Goal: Task Accomplishment & Management: Complete application form

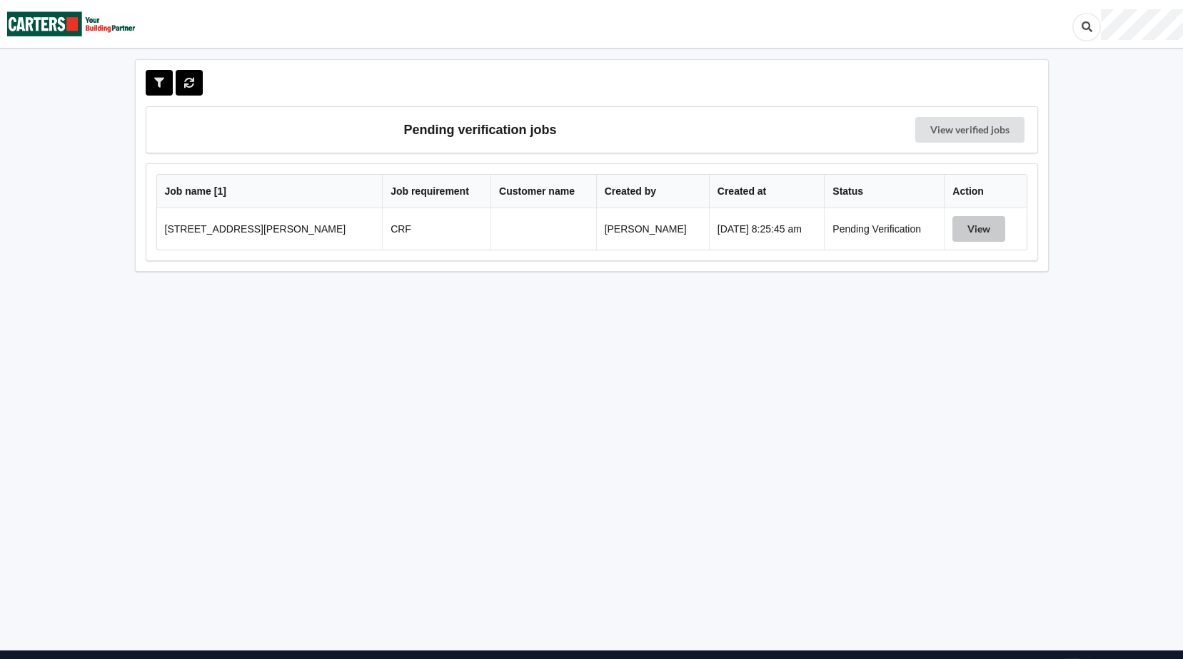
click at [967, 229] on button "View" at bounding box center [978, 229] width 53 height 26
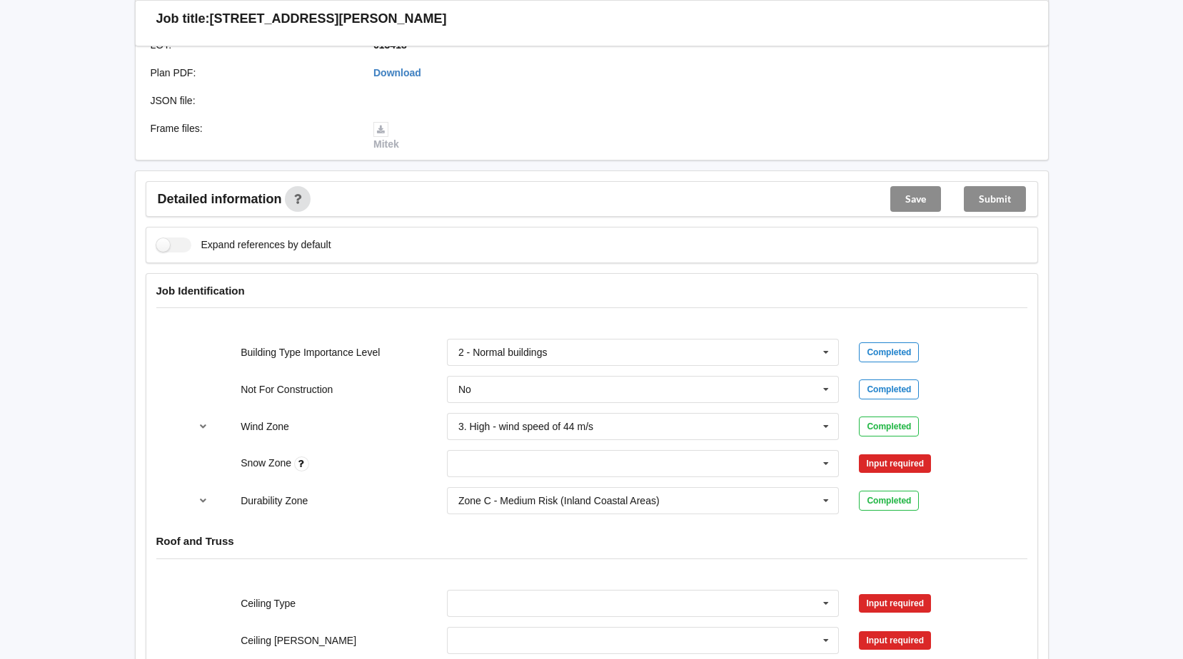
scroll to position [428, 0]
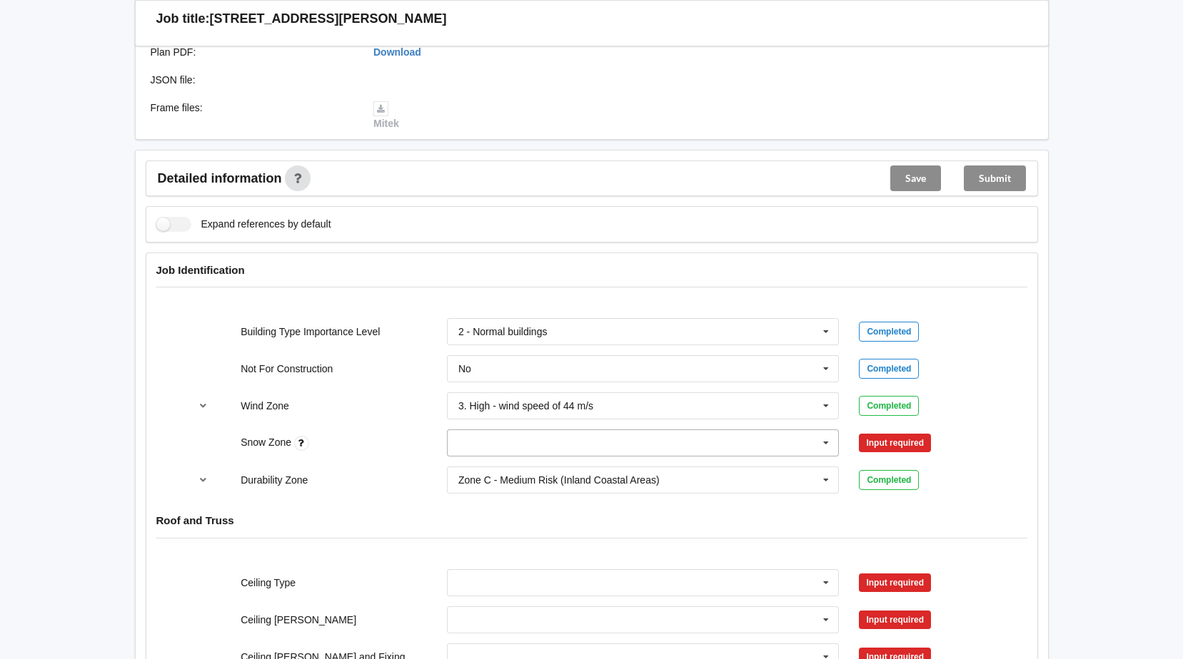
click at [819, 430] on div "N0 N1 N2 N3 N4 N5 None" at bounding box center [643, 443] width 393 height 27
click at [502, 471] on div "N0" at bounding box center [642, 469] width 391 height 26
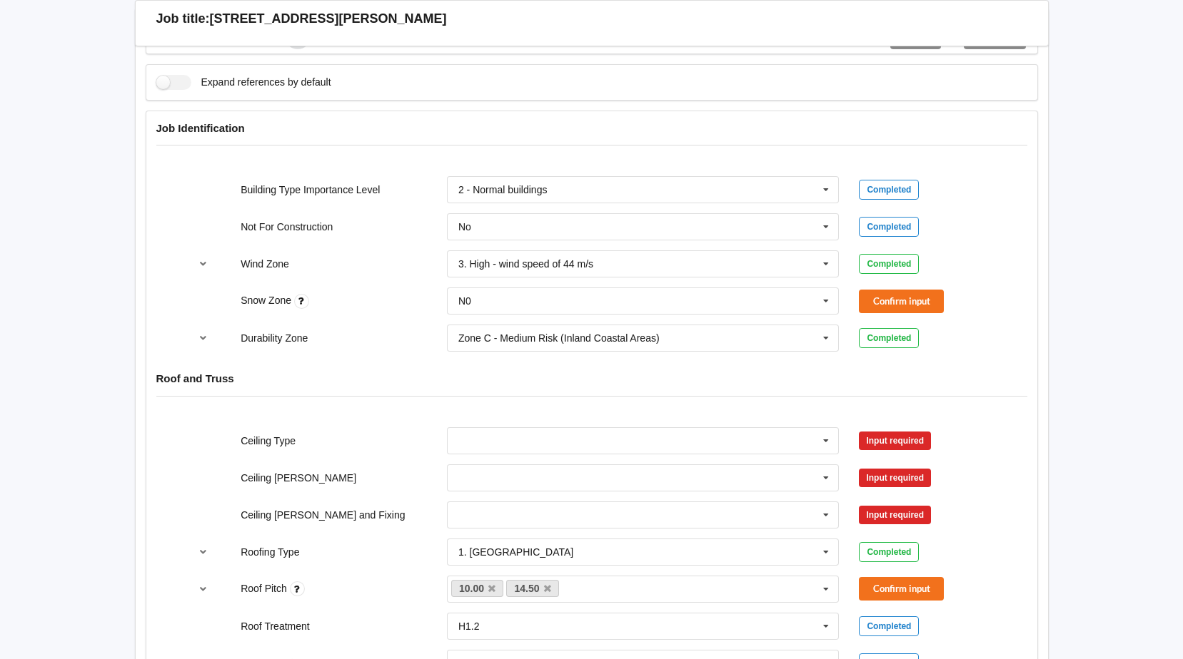
scroll to position [571, 0]
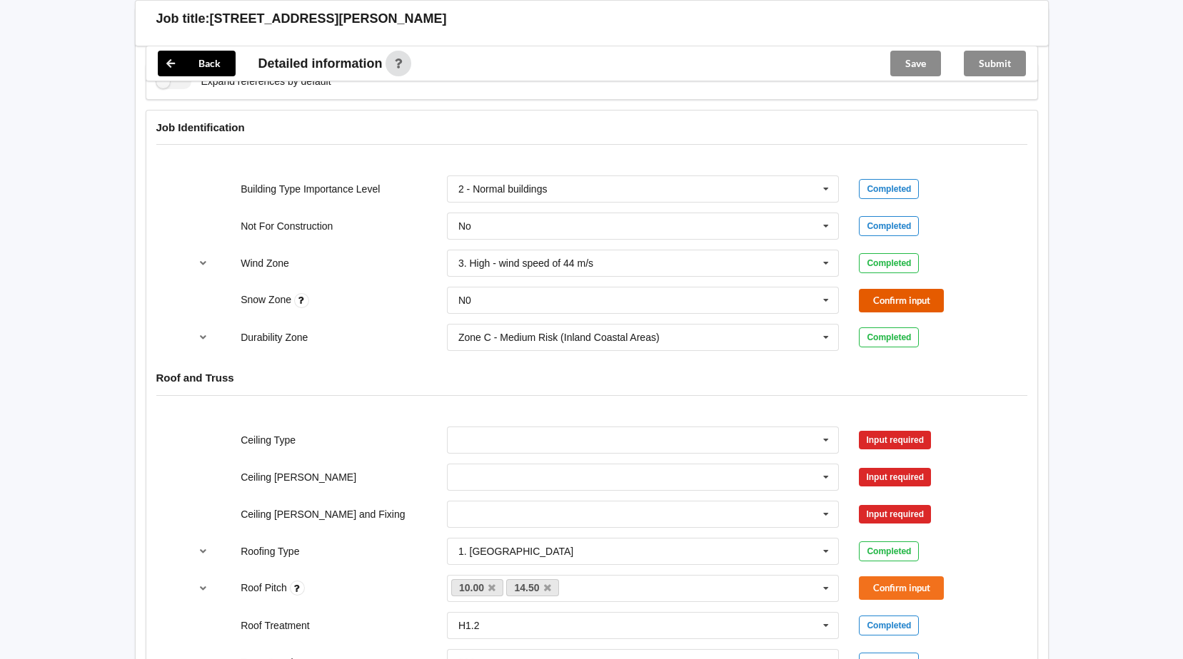
click at [897, 301] on button "Confirm input" at bounding box center [901, 301] width 85 height 24
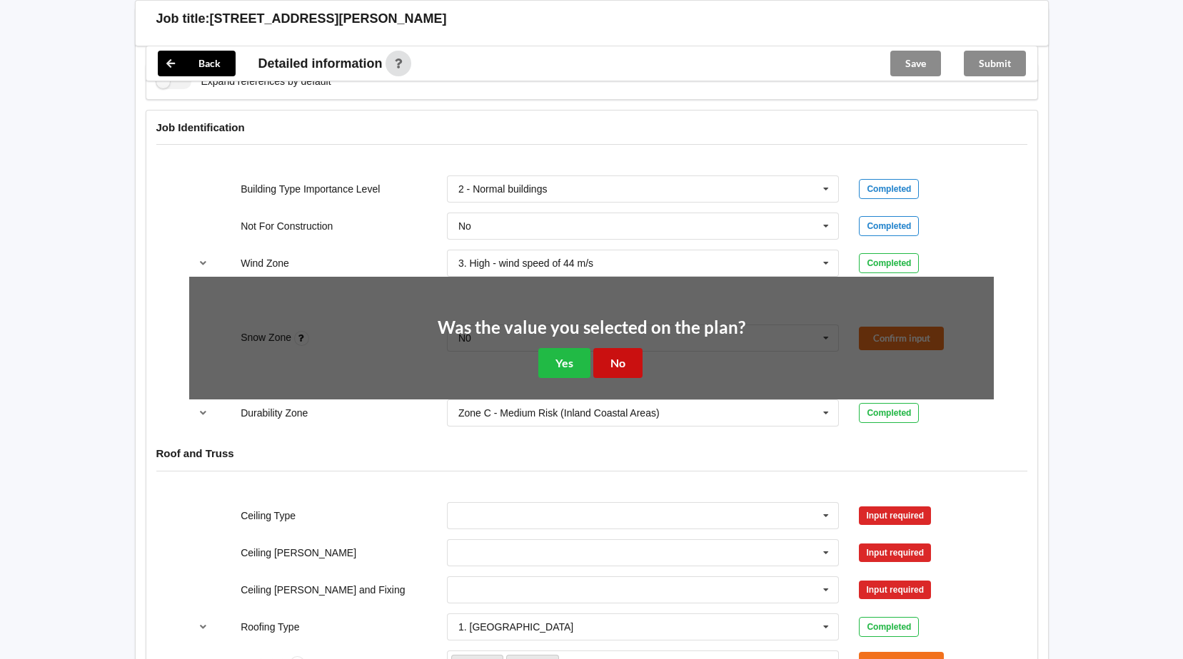
click at [611, 362] on button "No" at bounding box center [617, 362] width 49 height 29
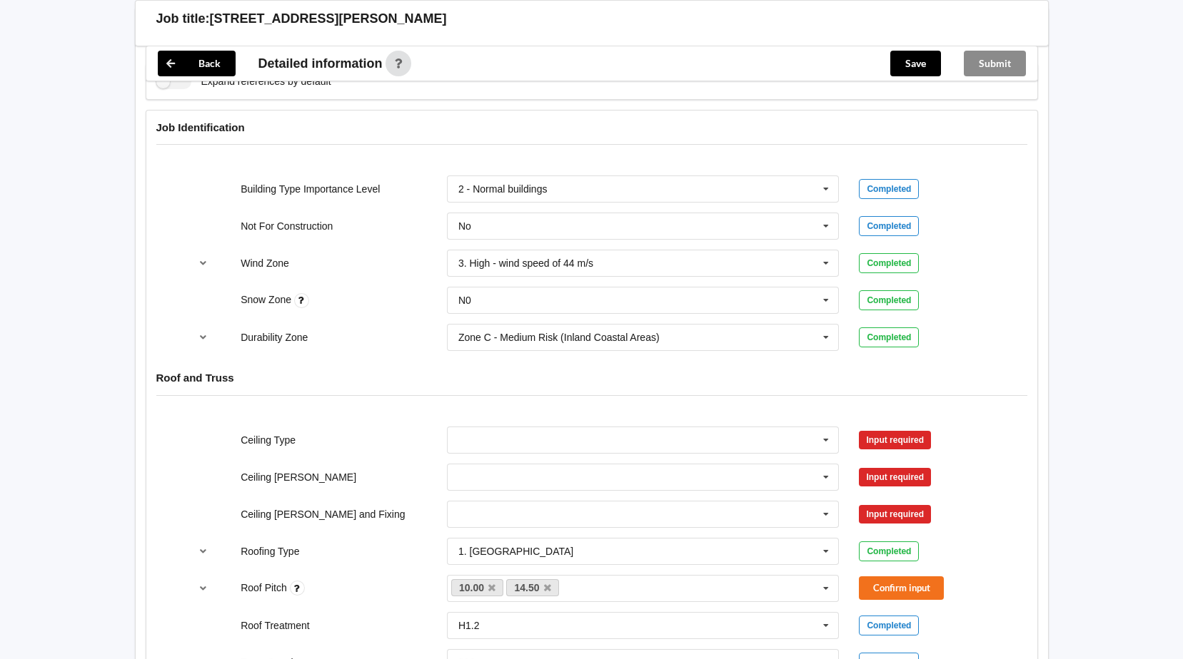
scroll to position [642, 0]
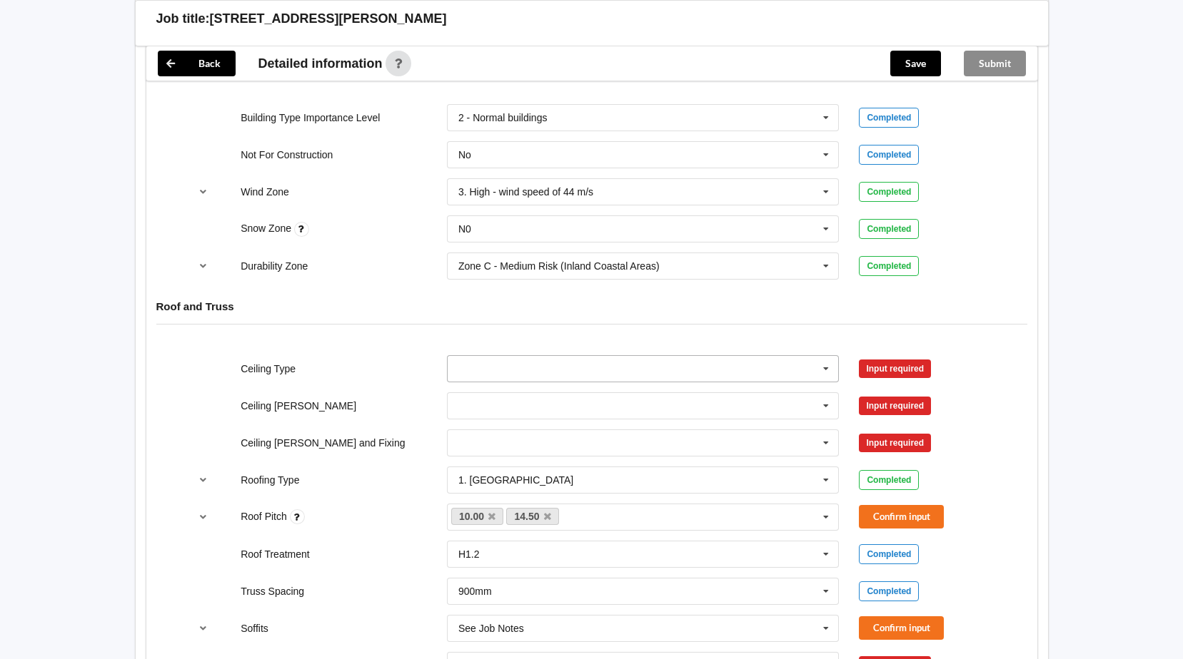
click at [833, 370] on icon at bounding box center [825, 369] width 21 height 26
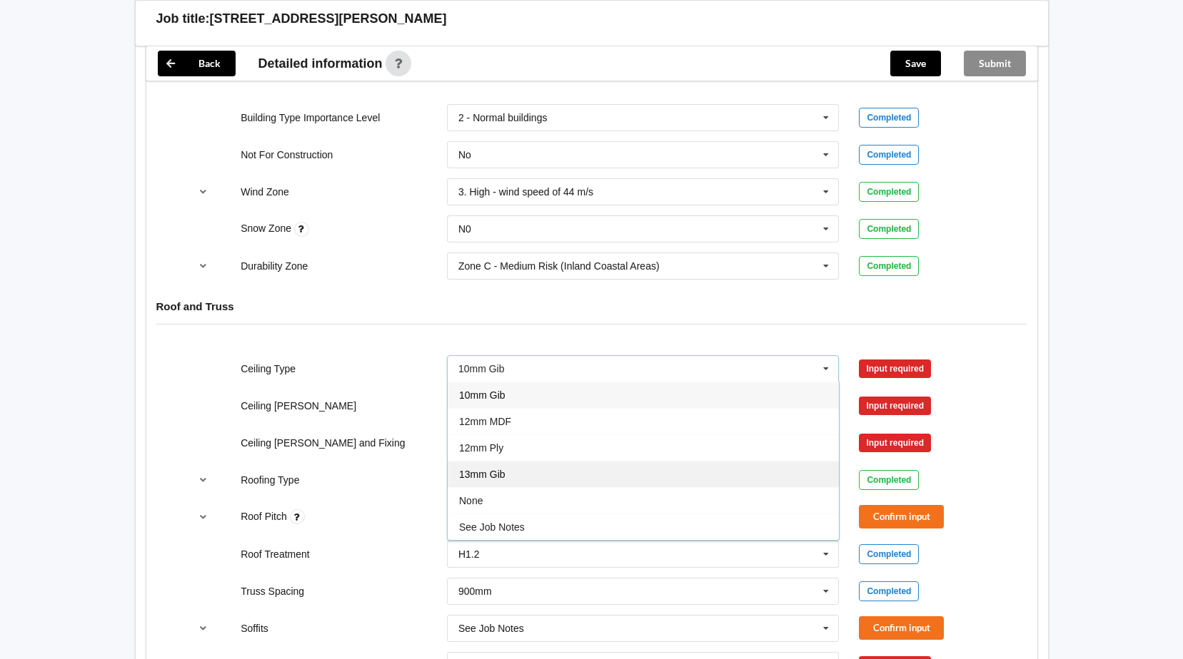
click at [507, 473] on div "13mm Gib" at bounding box center [642, 474] width 391 height 26
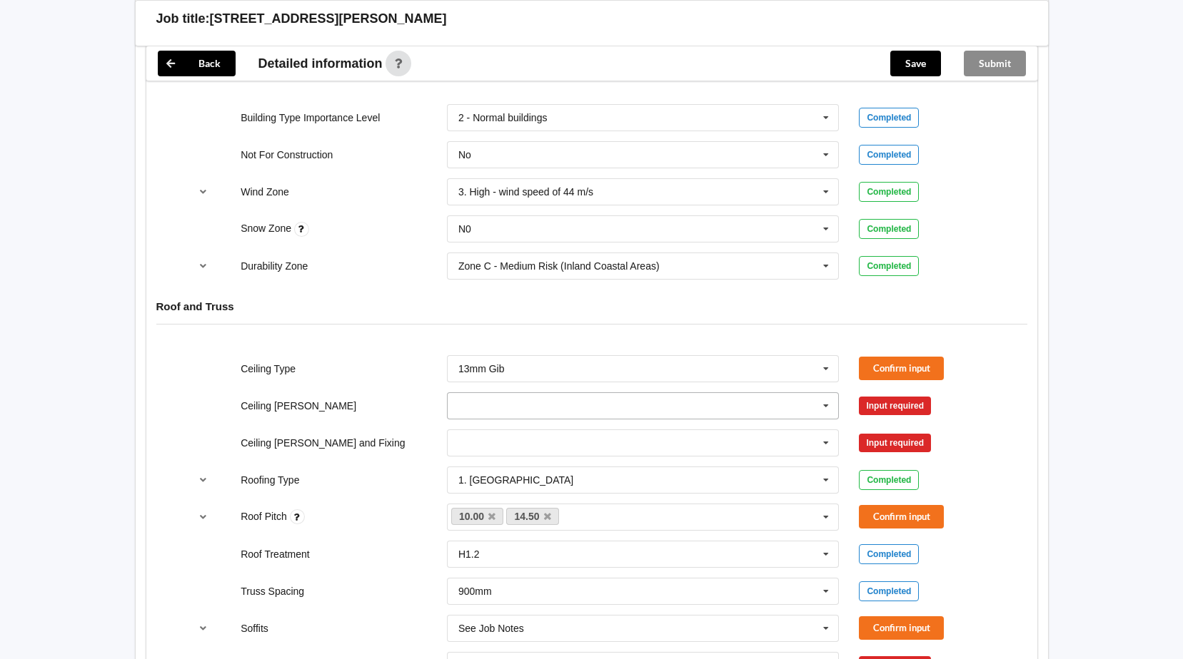
click at [826, 407] on icon at bounding box center [825, 406] width 21 height 26
click at [502, 485] on div "600mm" at bounding box center [642, 485] width 391 height 26
click at [821, 443] on icon at bounding box center [825, 443] width 21 height 26
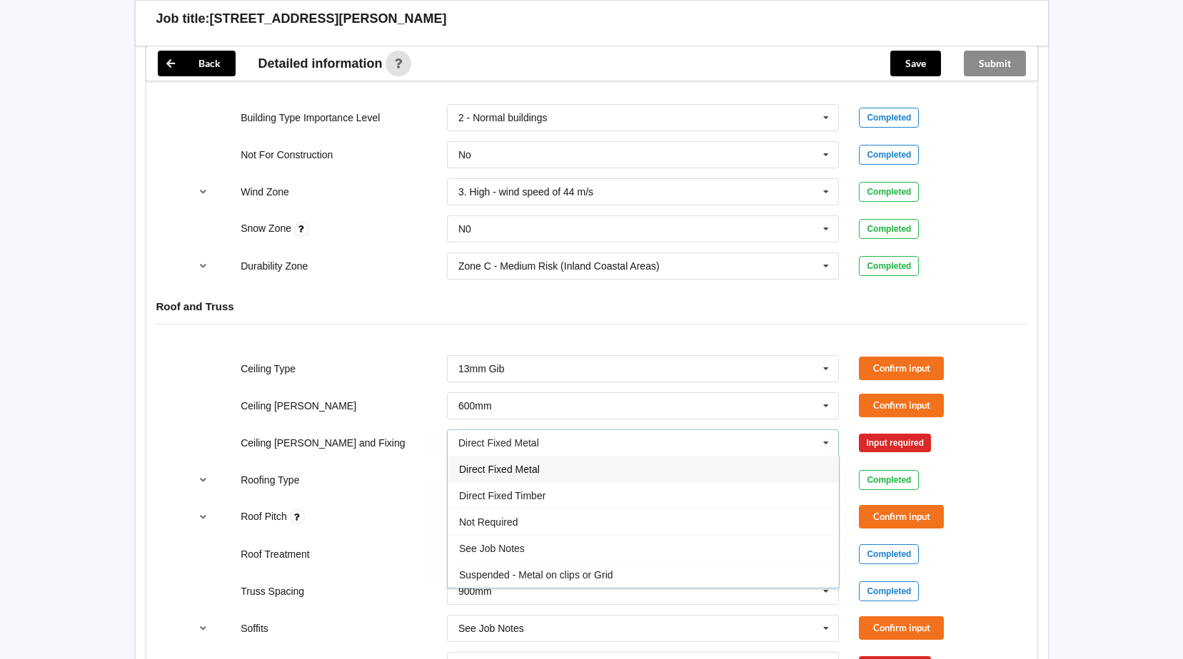
drag, startPoint x: 518, startPoint y: 572, endPoint x: 528, endPoint y: 572, distance: 10.0
click at [523, 572] on span "Suspended - Metal on clips or Grid" at bounding box center [536, 575] width 154 height 11
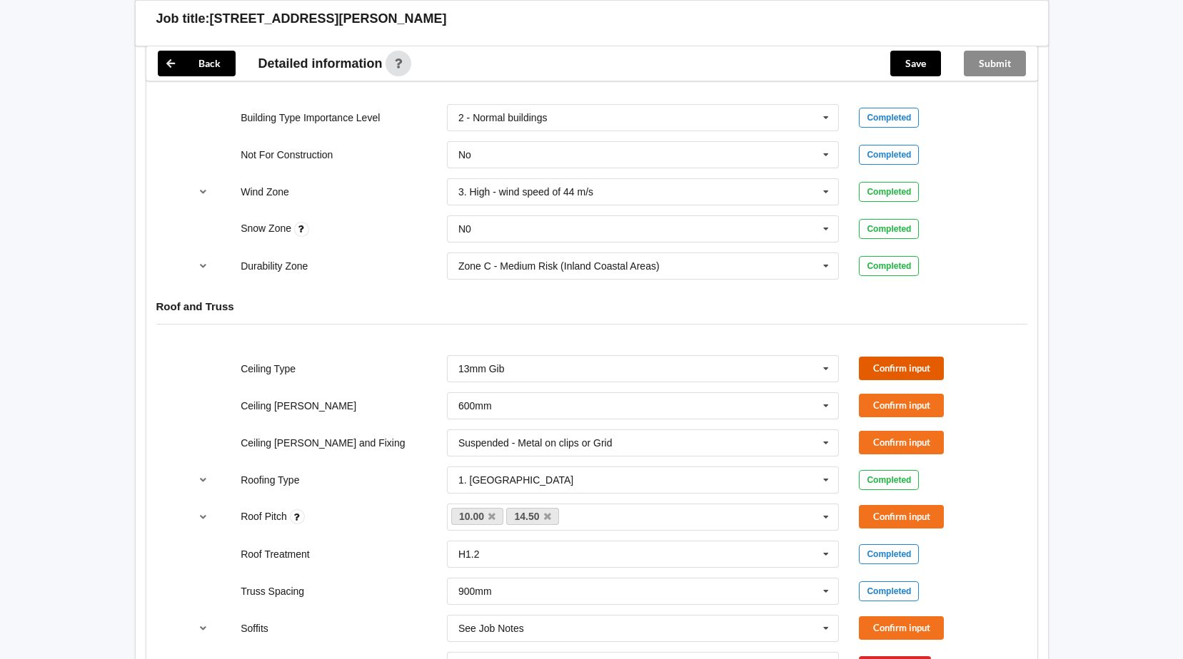
click at [906, 358] on button "Confirm input" at bounding box center [901, 369] width 85 height 24
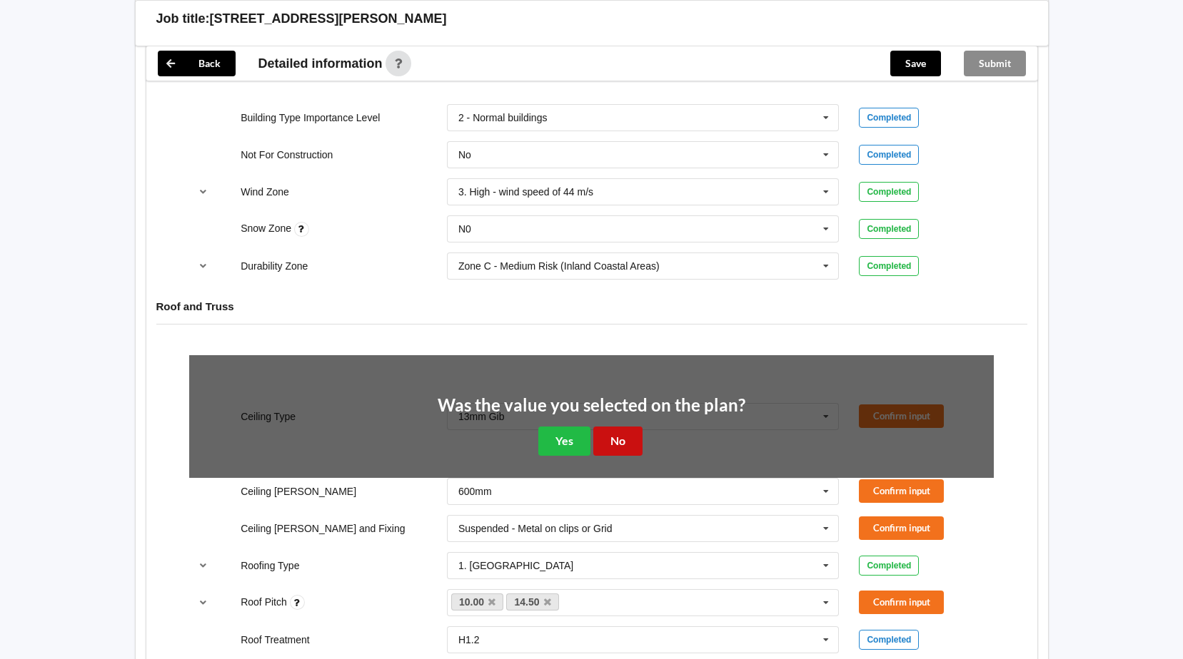
click at [617, 442] on button "No" at bounding box center [617, 441] width 49 height 29
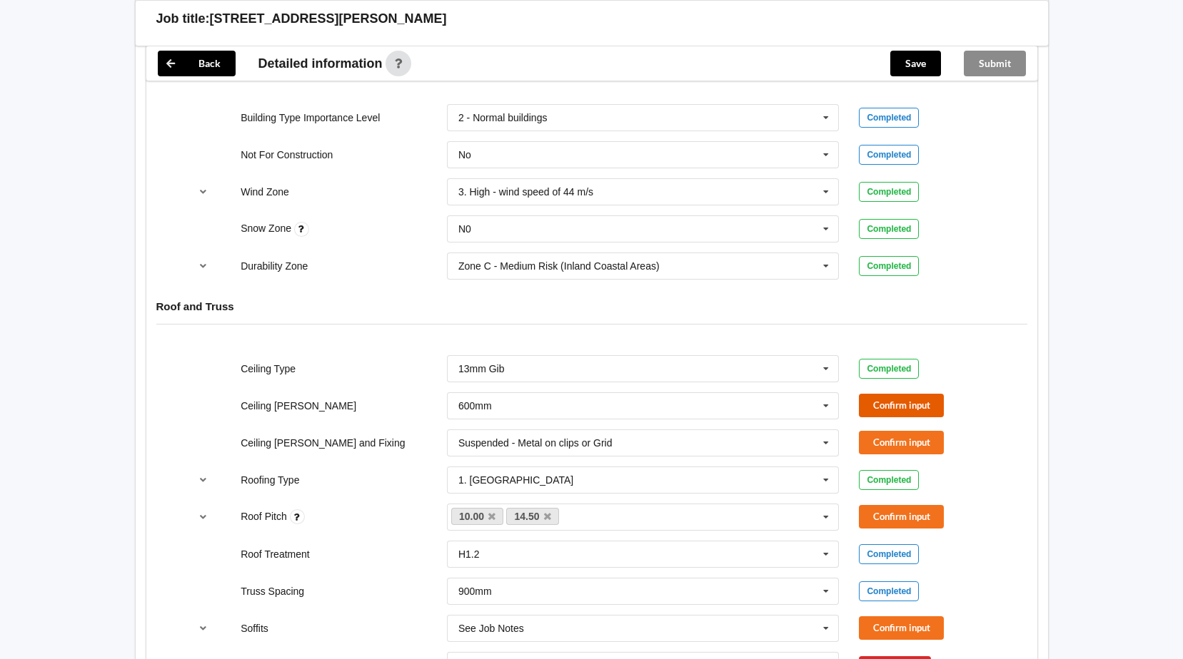
click at [914, 400] on button "Confirm input" at bounding box center [901, 406] width 85 height 24
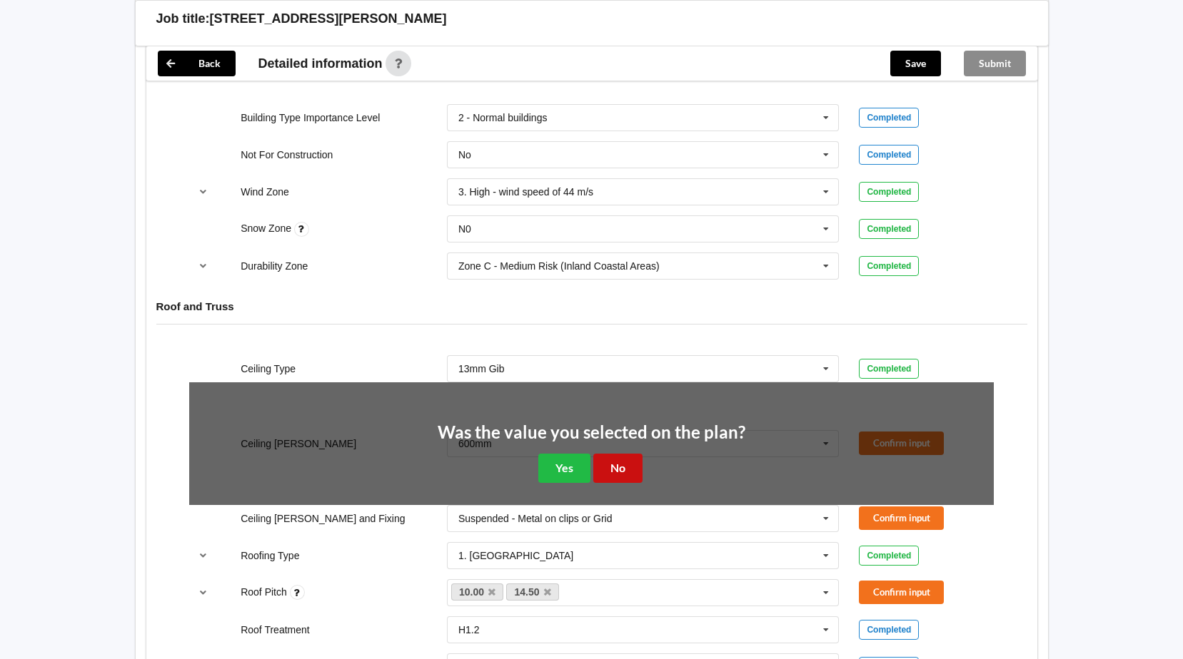
click at [595, 469] on button "No" at bounding box center [617, 468] width 49 height 29
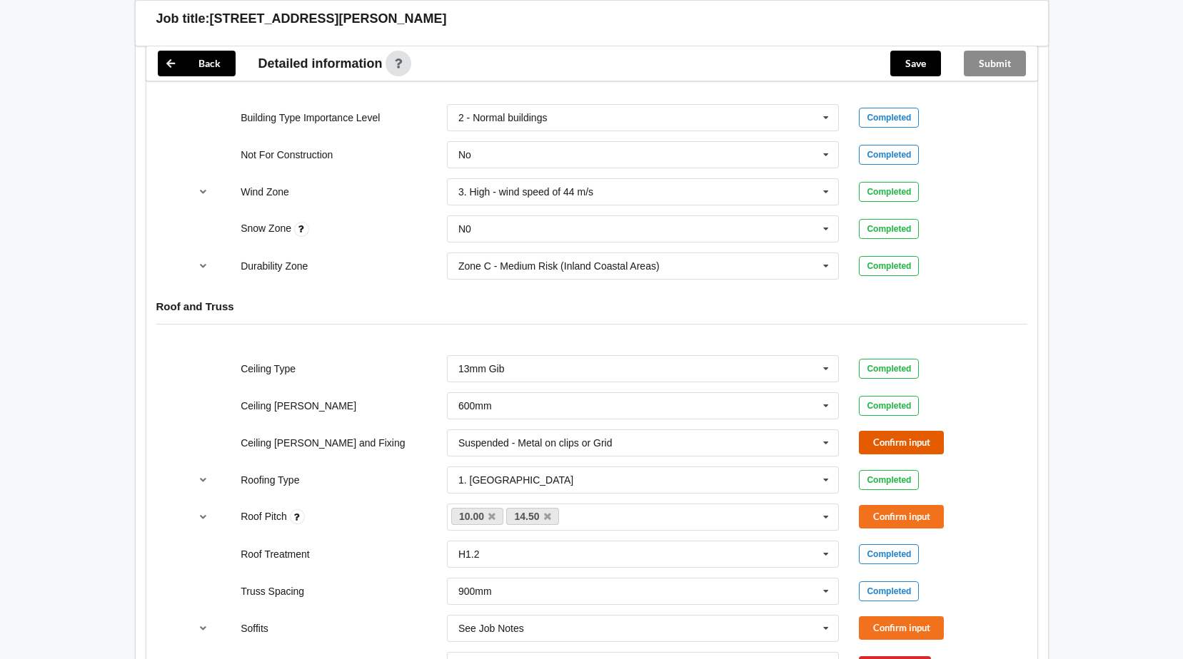
click at [915, 444] on button "Confirm input" at bounding box center [901, 443] width 85 height 24
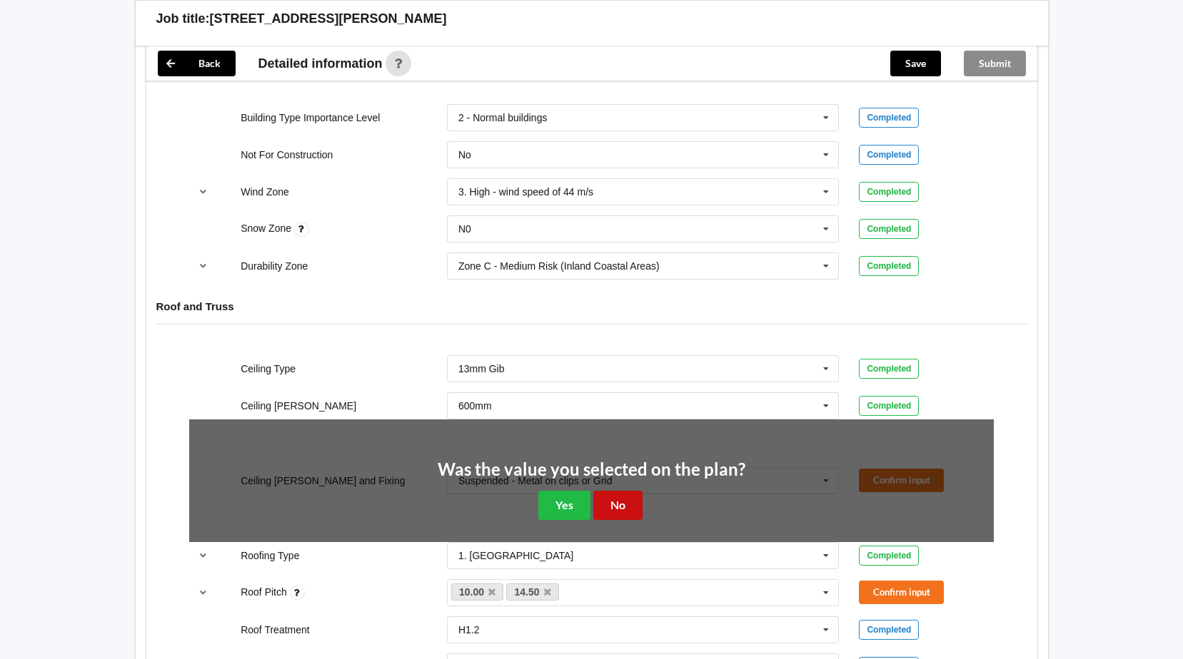
click at [618, 504] on button "No" at bounding box center [617, 505] width 49 height 29
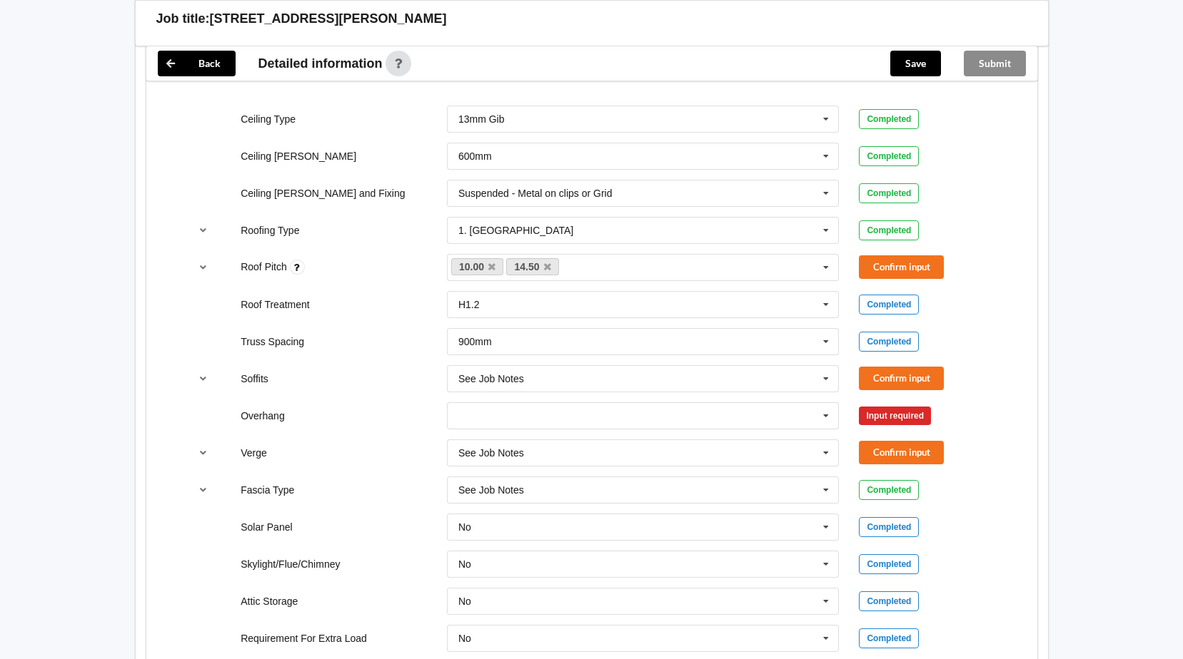
scroll to position [928, 0]
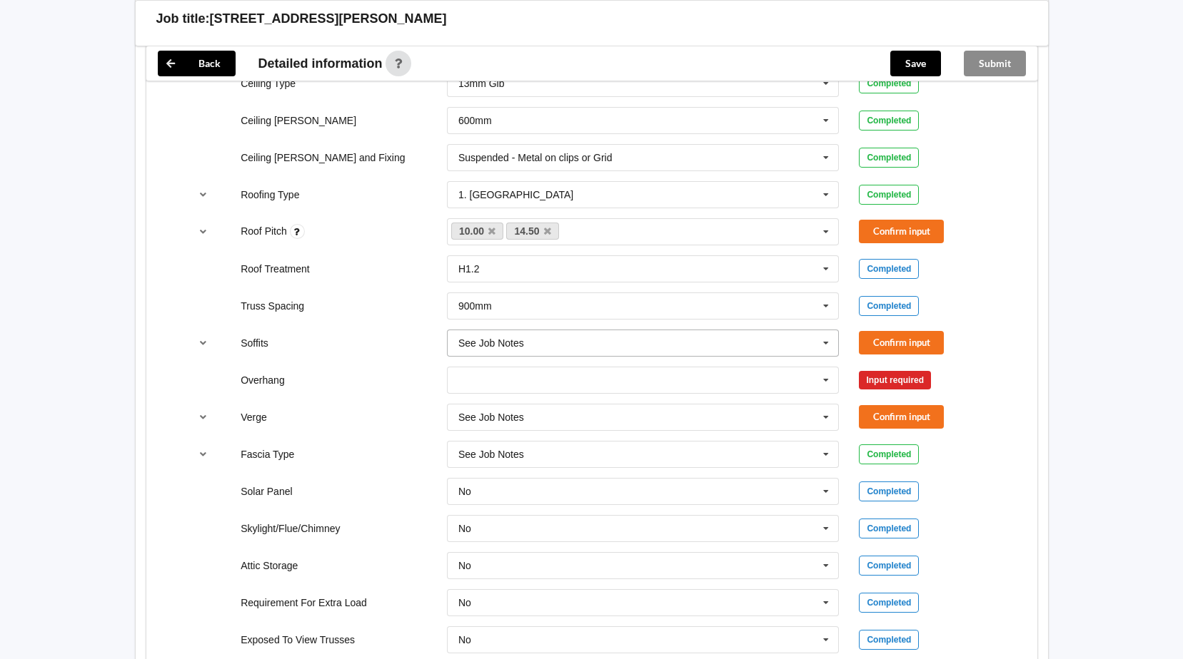
click at [824, 345] on icon at bounding box center [825, 343] width 21 height 26
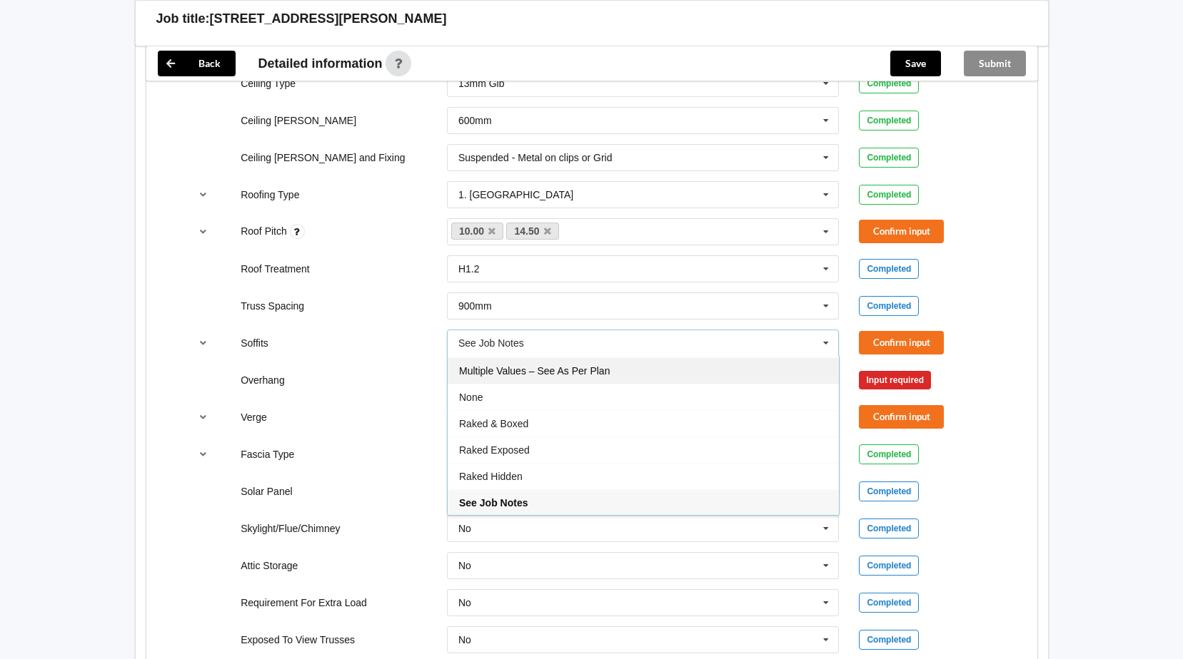
click at [667, 368] on div "Multiple Values – See As Per Plan" at bounding box center [642, 371] width 391 height 26
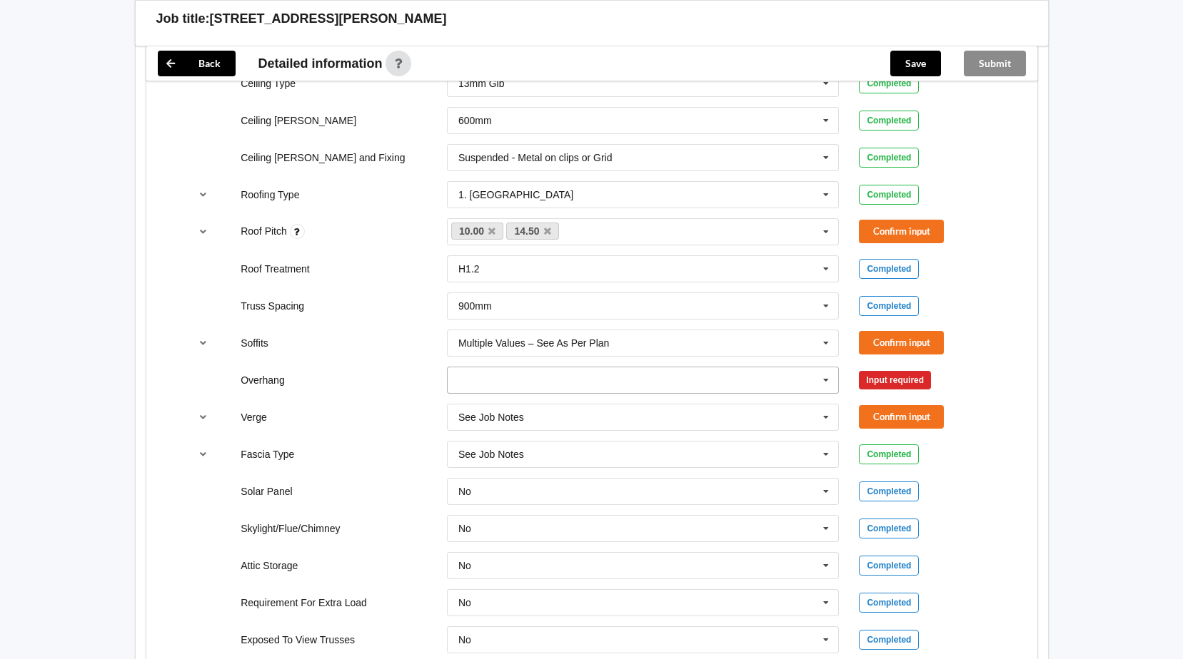
click at [826, 385] on icon at bounding box center [825, 381] width 21 height 26
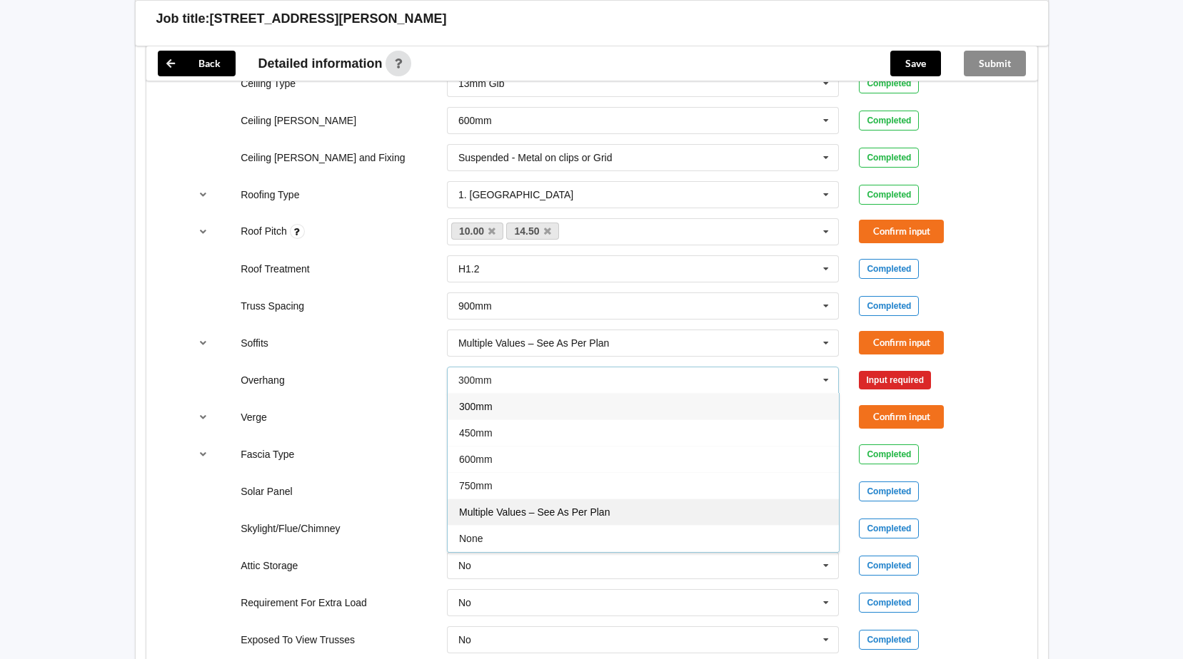
click at [532, 511] on span "Multiple Values – See As Per Plan" at bounding box center [534, 512] width 151 height 11
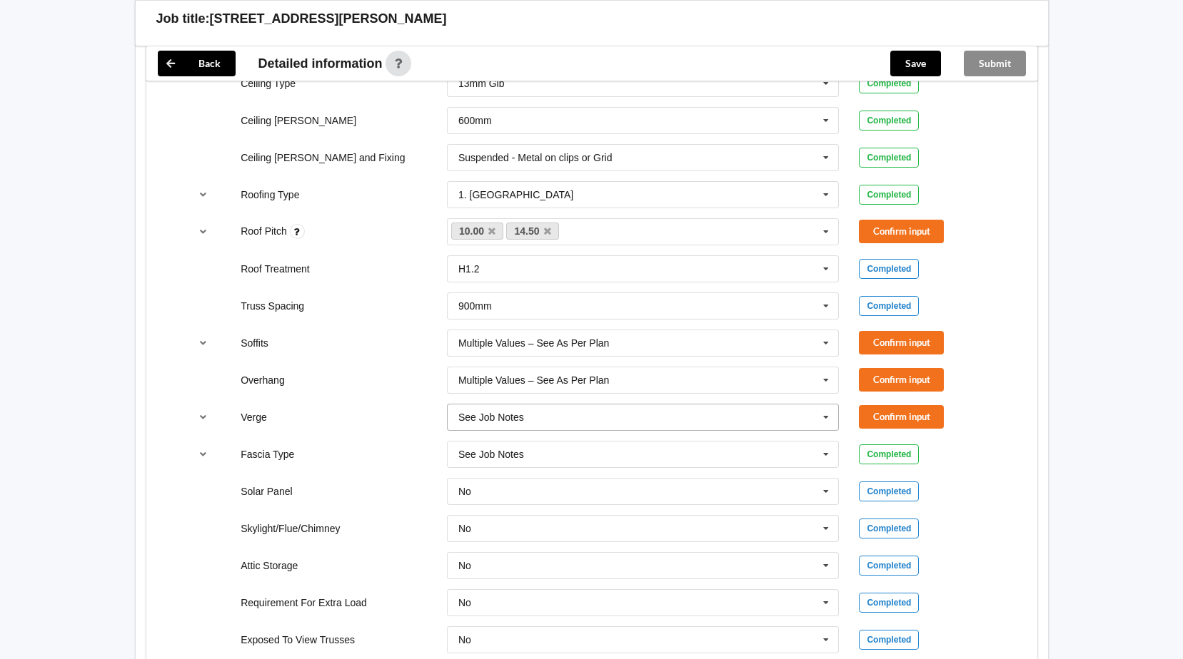
click at [822, 418] on icon at bounding box center [825, 418] width 21 height 26
click at [504, 574] on span "Multiple Values – See As Per Plan" at bounding box center [534, 575] width 151 height 11
click at [820, 453] on icon at bounding box center [825, 455] width 21 height 26
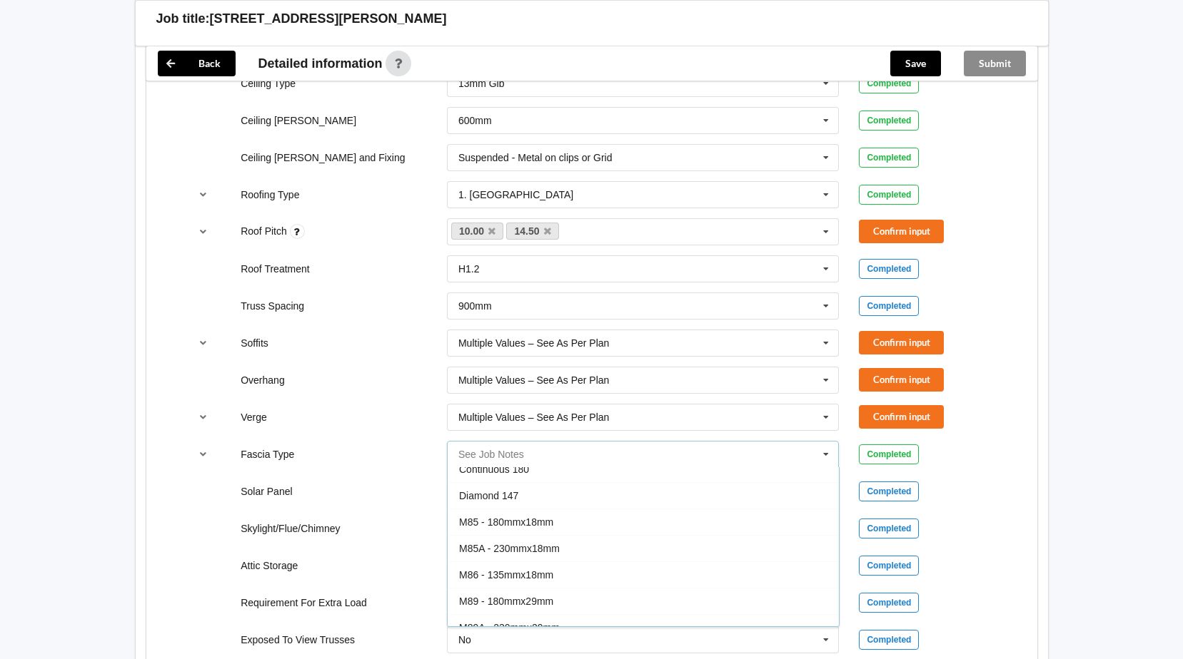
scroll to position [0, 0]
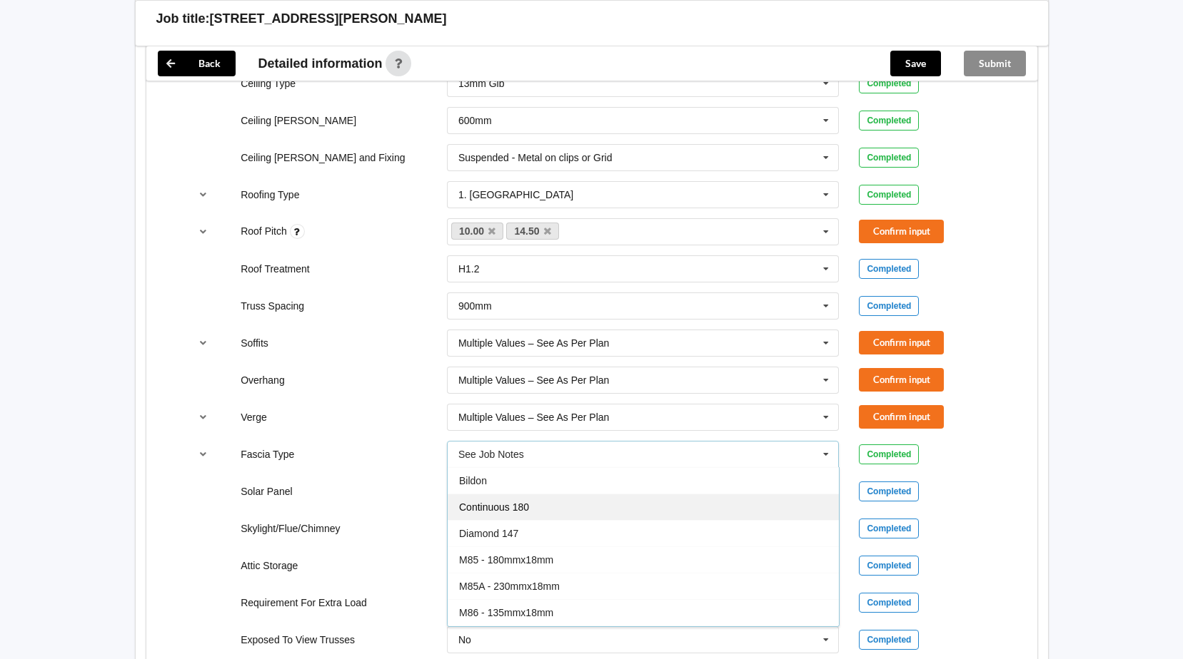
click at [505, 506] on span "Continuous 180" at bounding box center [494, 507] width 70 height 11
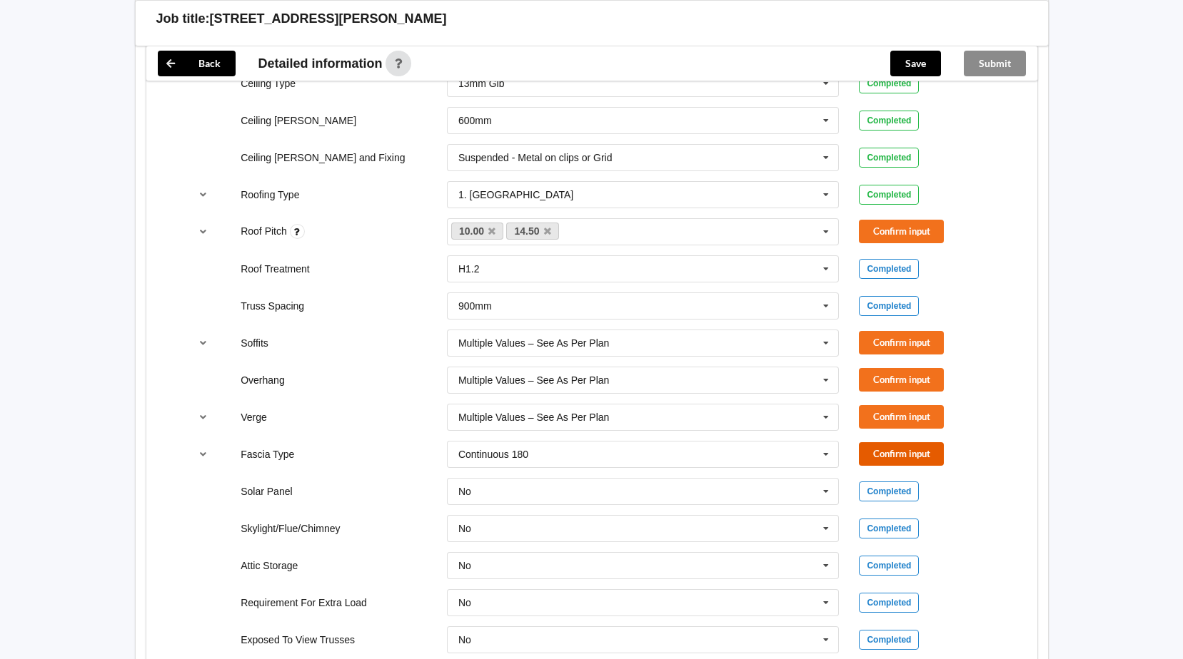
click at [891, 454] on button "Confirm input" at bounding box center [901, 454] width 85 height 24
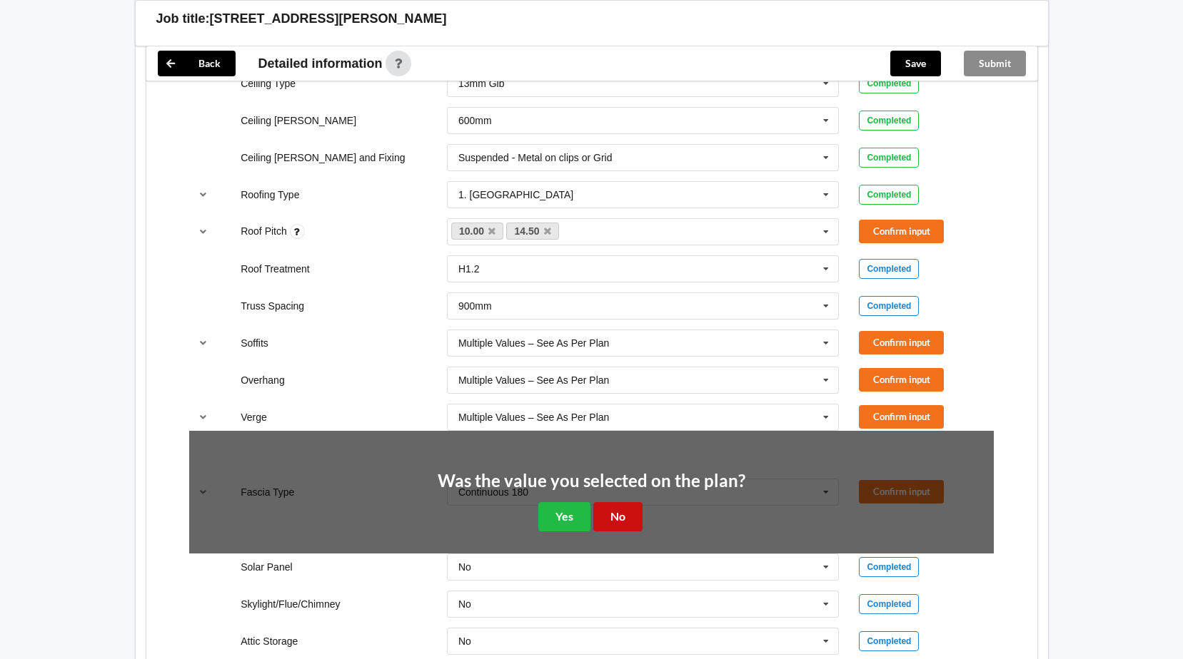
click at [612, 516] on button "No" at bounding box center [617, 516] width 49 height 29
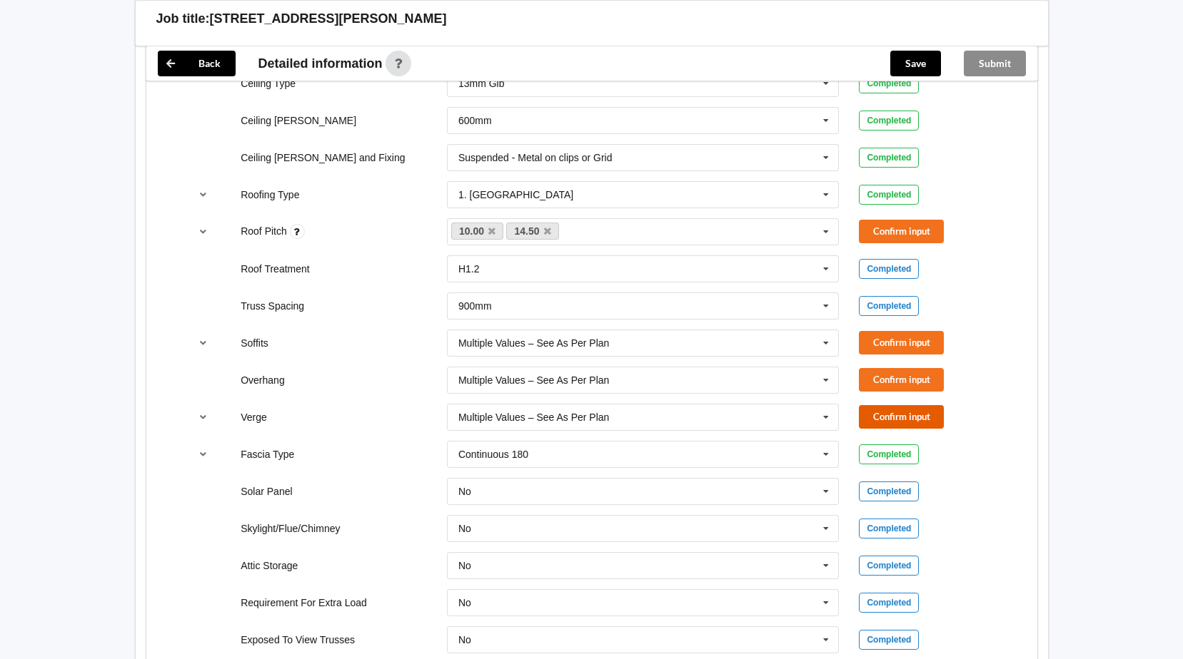
click at [885, 423] on button "Confirm input" at bounding box center [901, 417] width 85 height 24
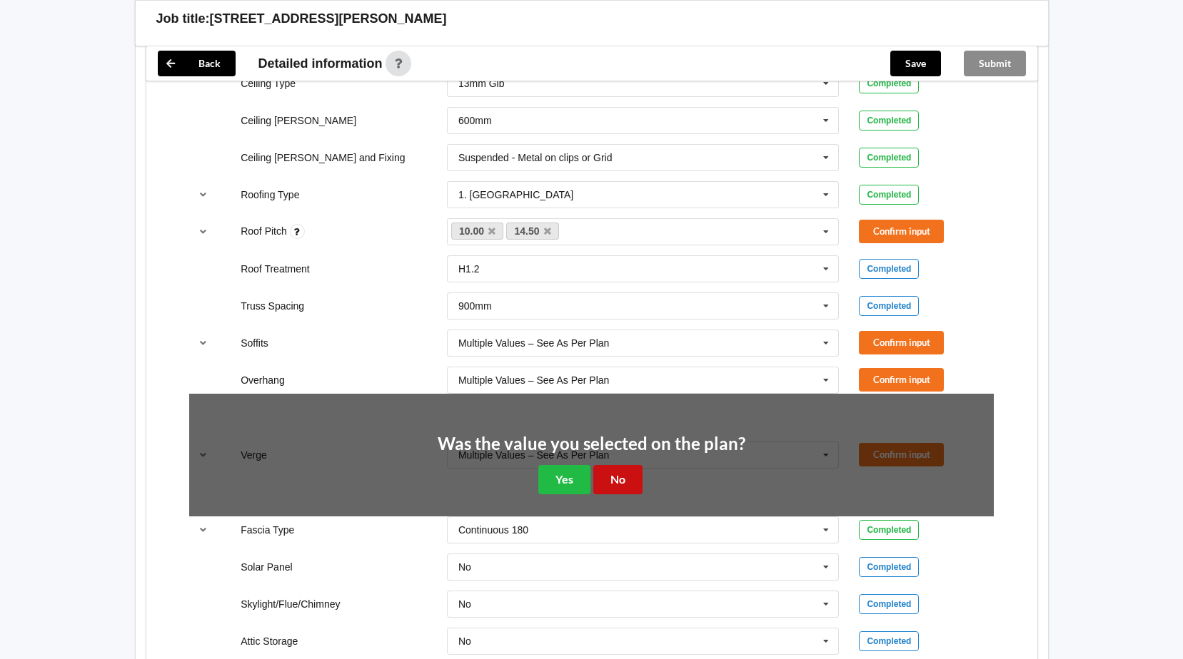
click at [618, 485] on button "No" at bounding box center [617, 479] width 49 height 29
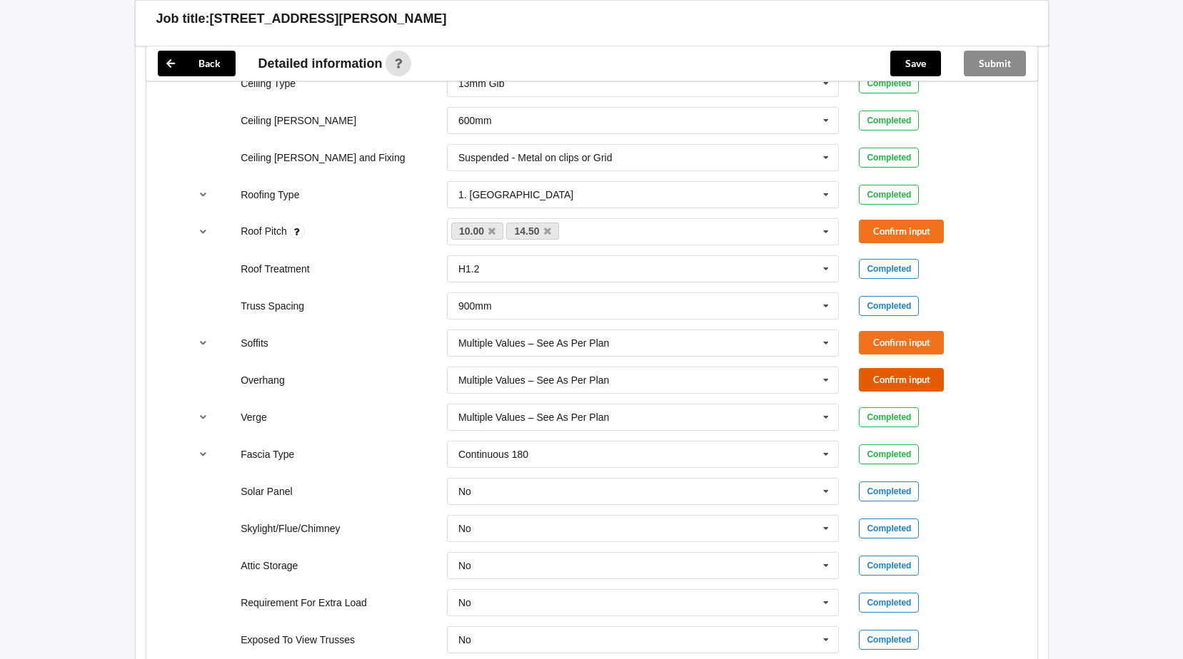
click at [921, 380] on button "Confirm input" at bounding box center [901, 380] width 85 height 24
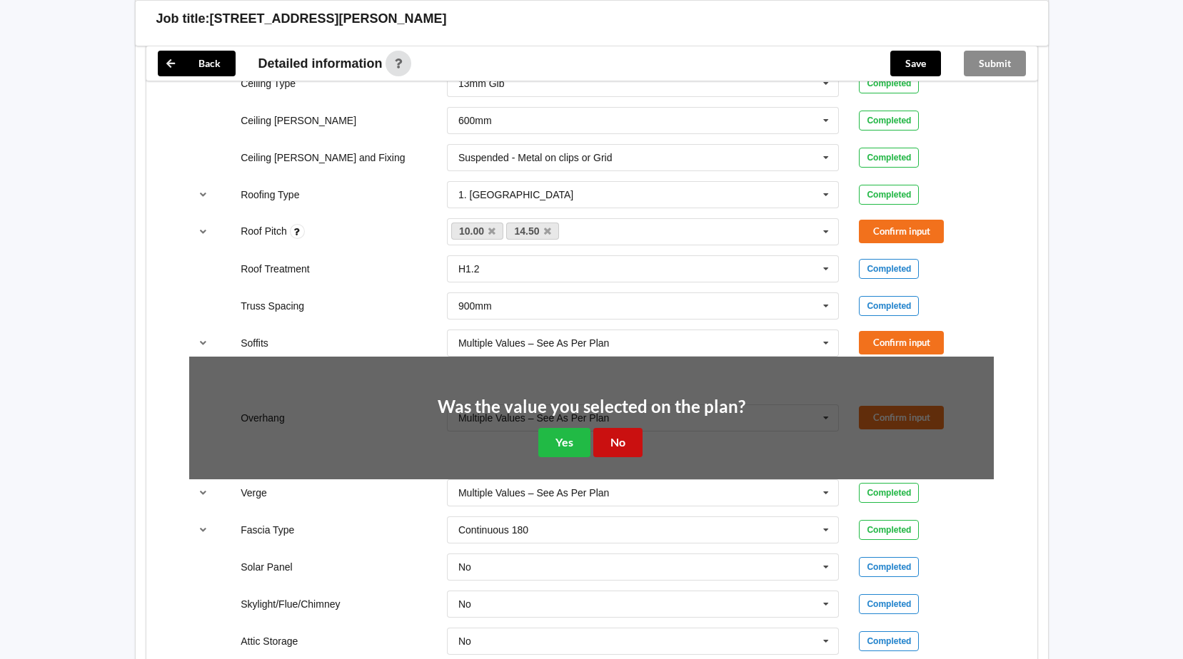
drag, startPoint x: 613, startPoint y: 439, endPoint x: 637, endPoint y: 438, distance: 24.3
click at [619, 438] on button "No" at bounding box center [617, 442] width 49 height 29
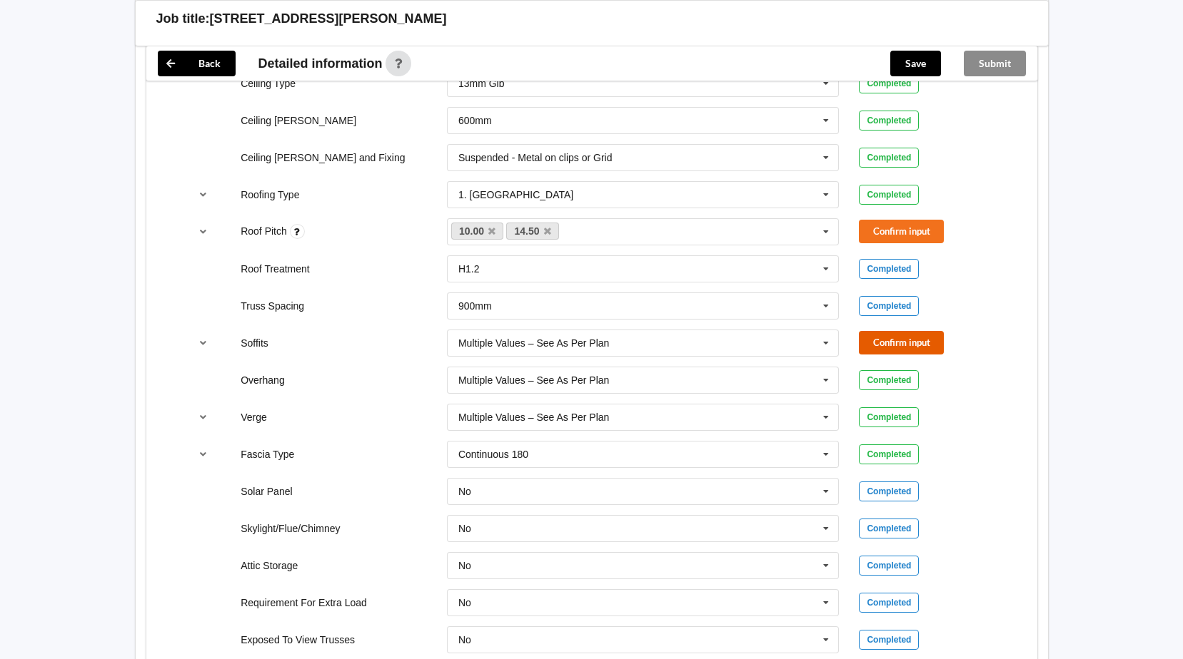
click at [881, 353] on button "Confirm input" at bounding box center [901, 343] width 85 height 24
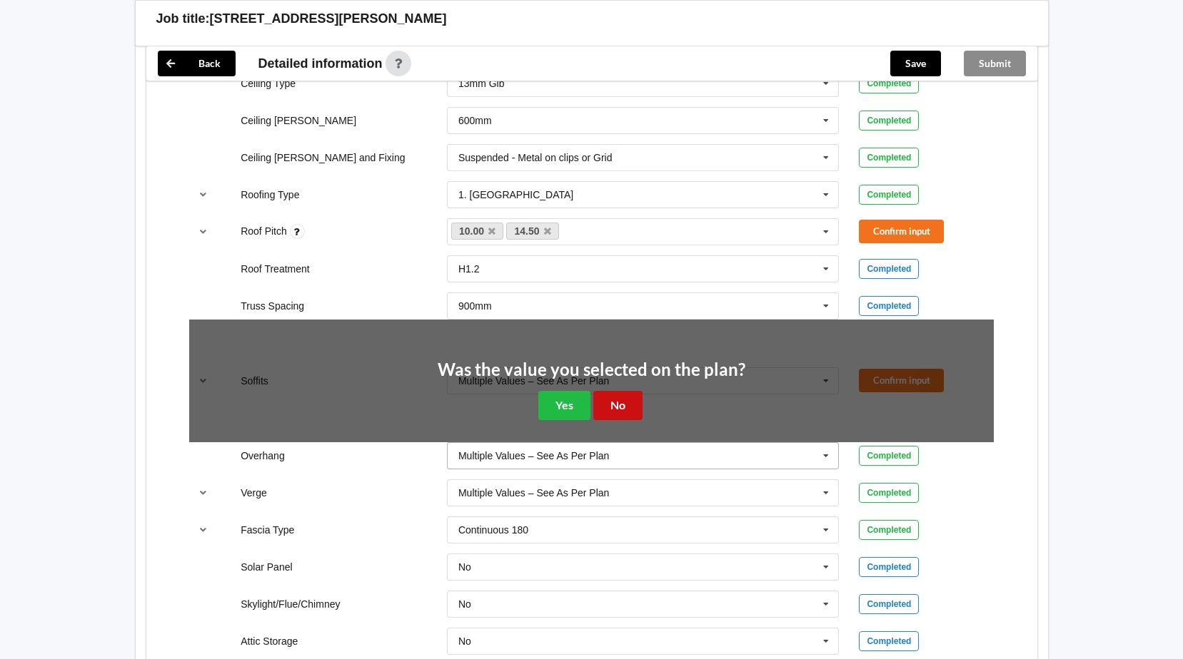
drag, startPoint x: 626, startPoint y: 408, endPoint x: 694, endPoint y: 375, distance: 76.0
click at [626, 407] on button "No" at bounding box center [617, 405] width 49 height 29
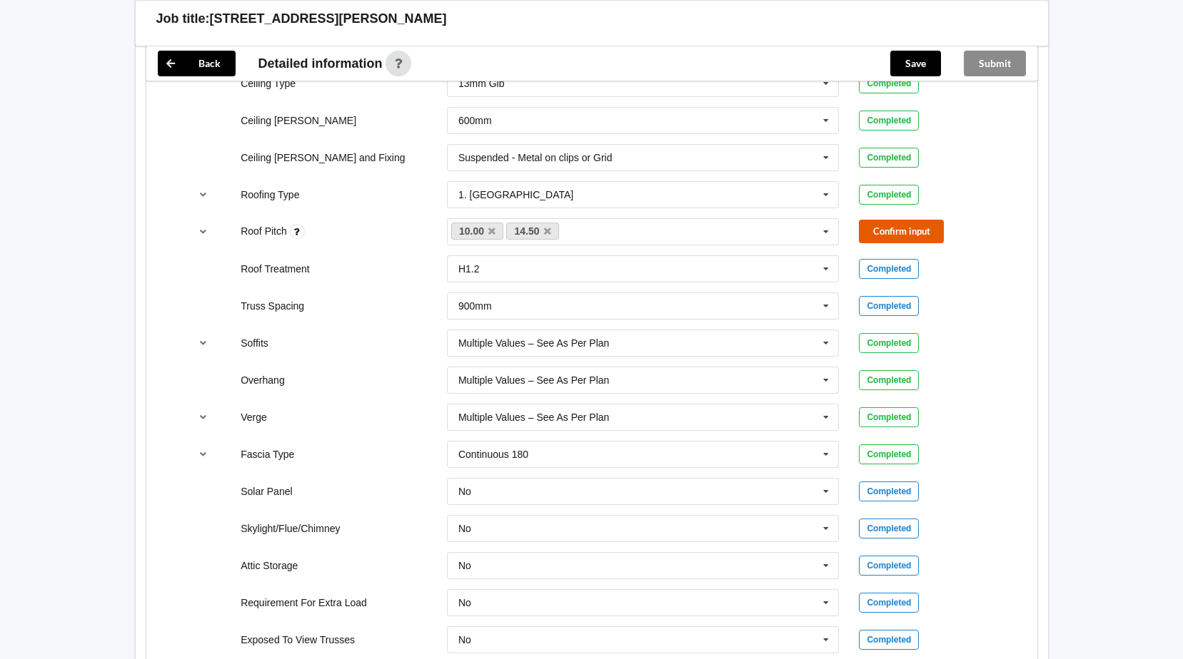
click at [909, 234] on button "Confirm input" at bounding box center [901, 232] width 85 height 24
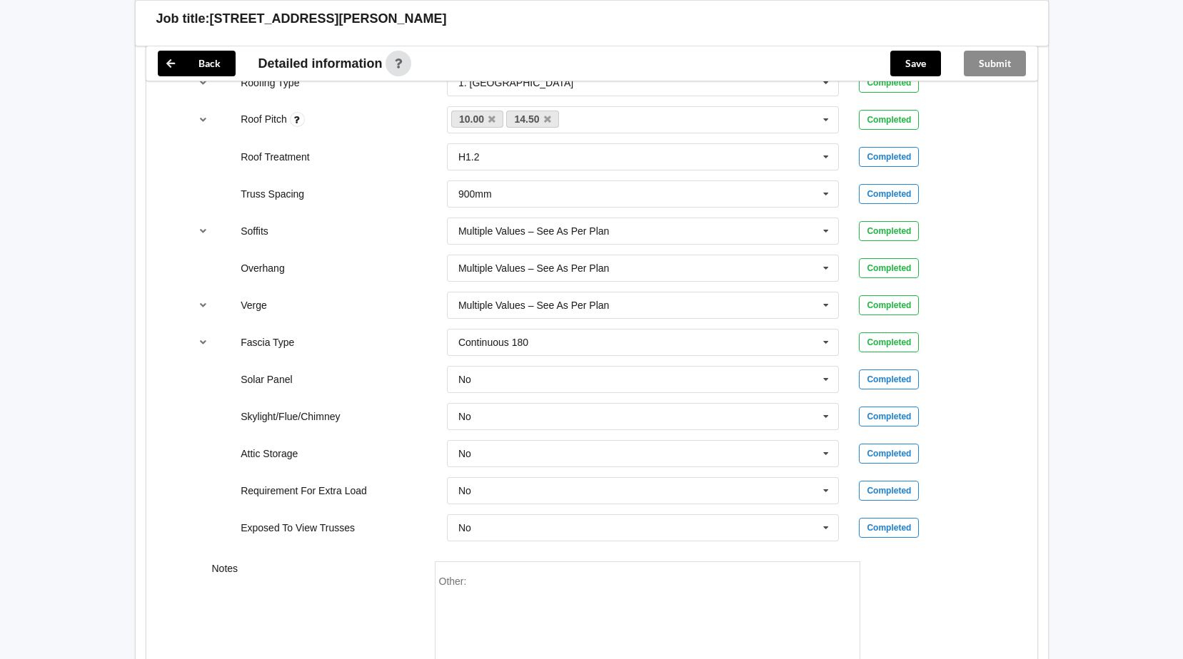
scroll to position [1142, 0]
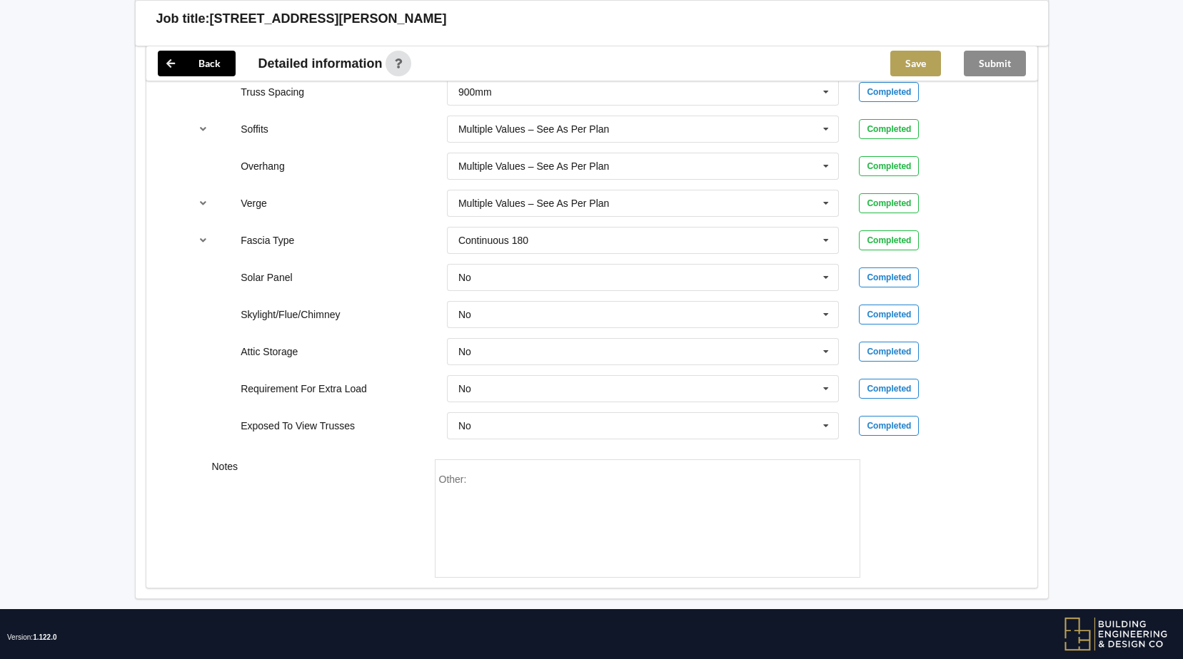
click at [914, 56] on button "Save" at bounding box center [915, 64] width 51 height 26
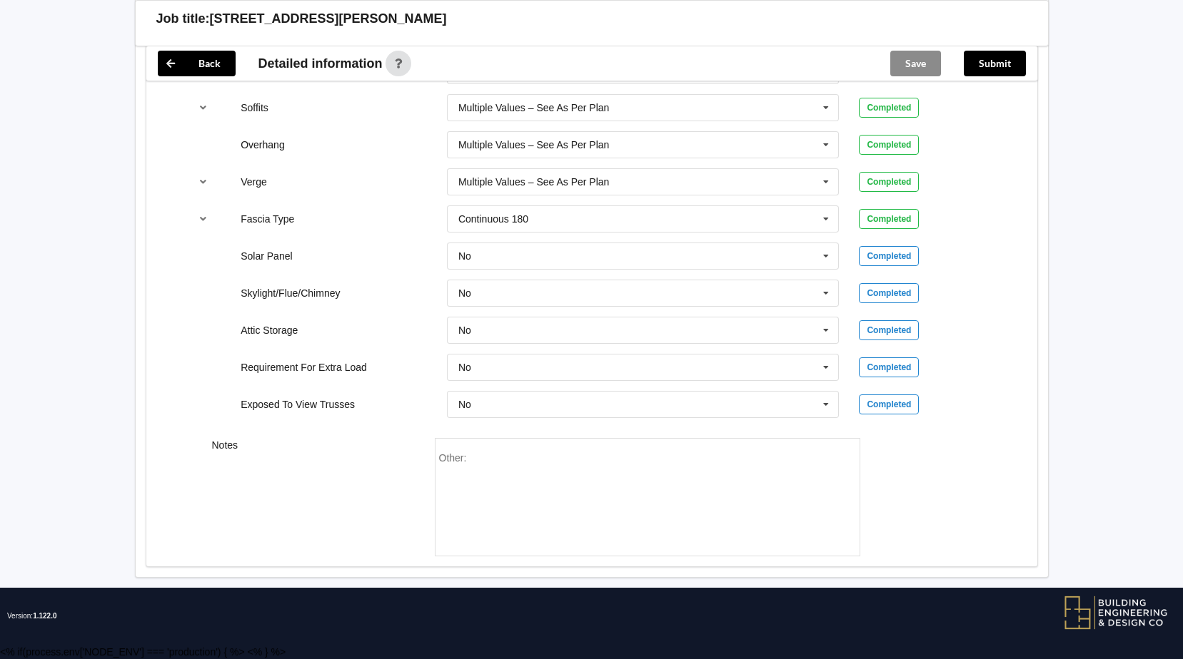
scroll to position [1098, 0]
click at [1013, 64] on button "Submit" at bounding box center [995, 64] width 62 height 26
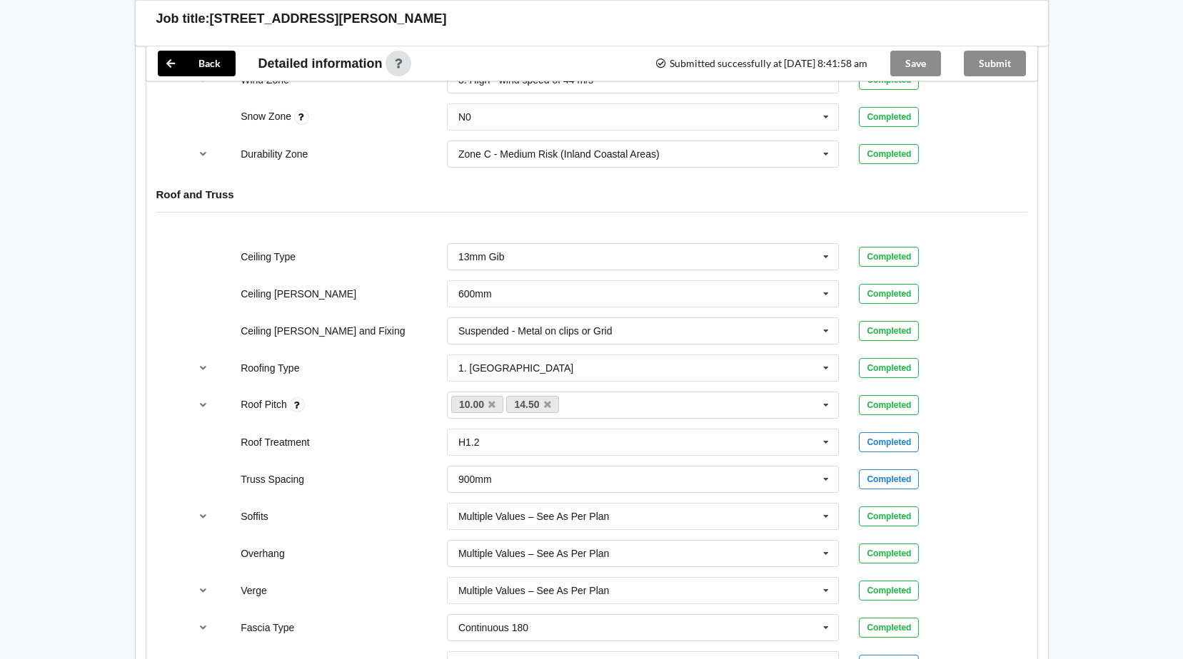
scroll to position [527, 0]
